Goal: Information Seeking & Learning: Learn about a topic

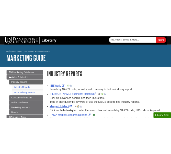
scroll to position [44, 0]
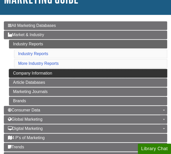
click at [44, 72] on link "Company Information" at bounding box center [88, 73] width 158 height 9
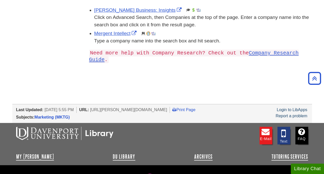
scroll to position [83, 0]
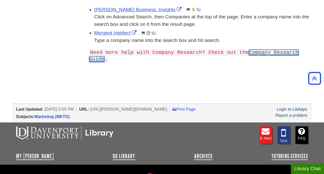
click at [171, 54] on link "Company Research Guide" at bounding box center [193, 56] width 209 height 12
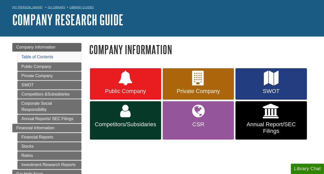
scroll to position [30, 0]
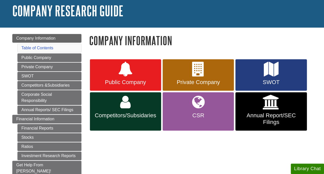
drag, startPoint x: 321, startPoint y: 37, endPoint x: 321, endPoint y: 41, distance: 3.8
click at [321, 41] on body "Skip to Main Content Search My Davenport DU Library Library Guides Company Rese…" at bounding box center [162, 162] width 324 height 384
click at [129, 79] on link "Public Company" at bounding box center [125, 75] width 71 height 32
